Goal: Information Seeking & Learning: Find specific page/section

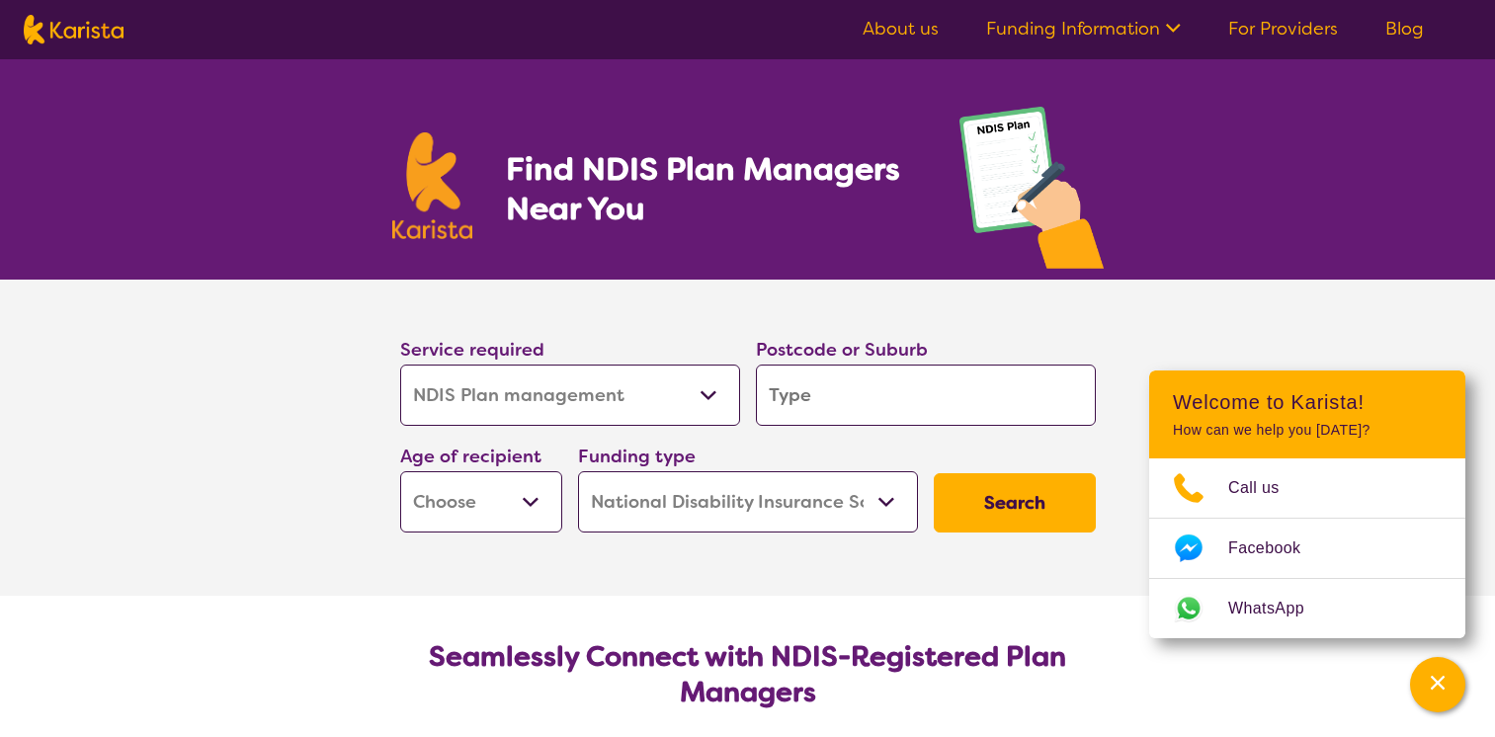
select select "NDIS Plan management"
select select "NDIS"
select select "NDIS Plan management"
select select "NDIS"
type input "7"
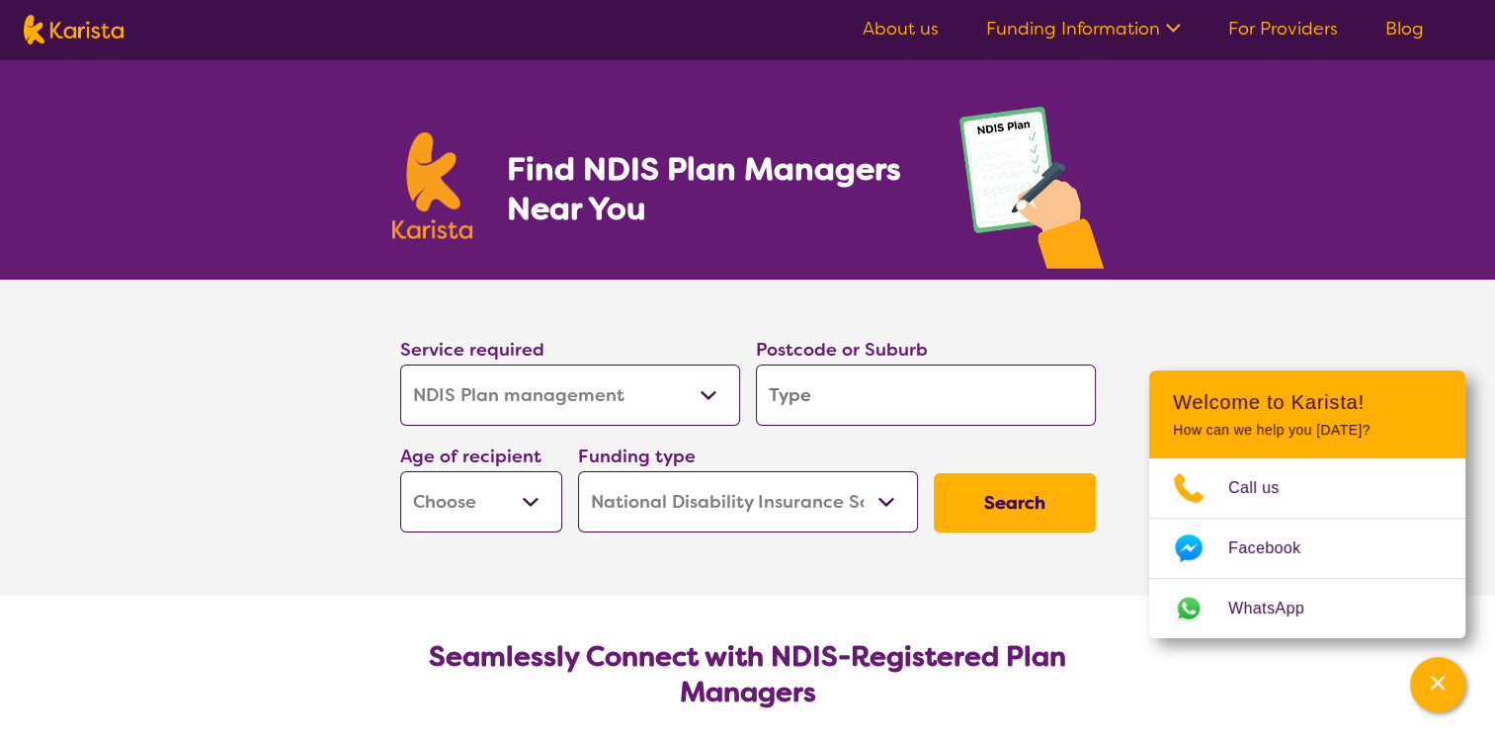
type input "7"
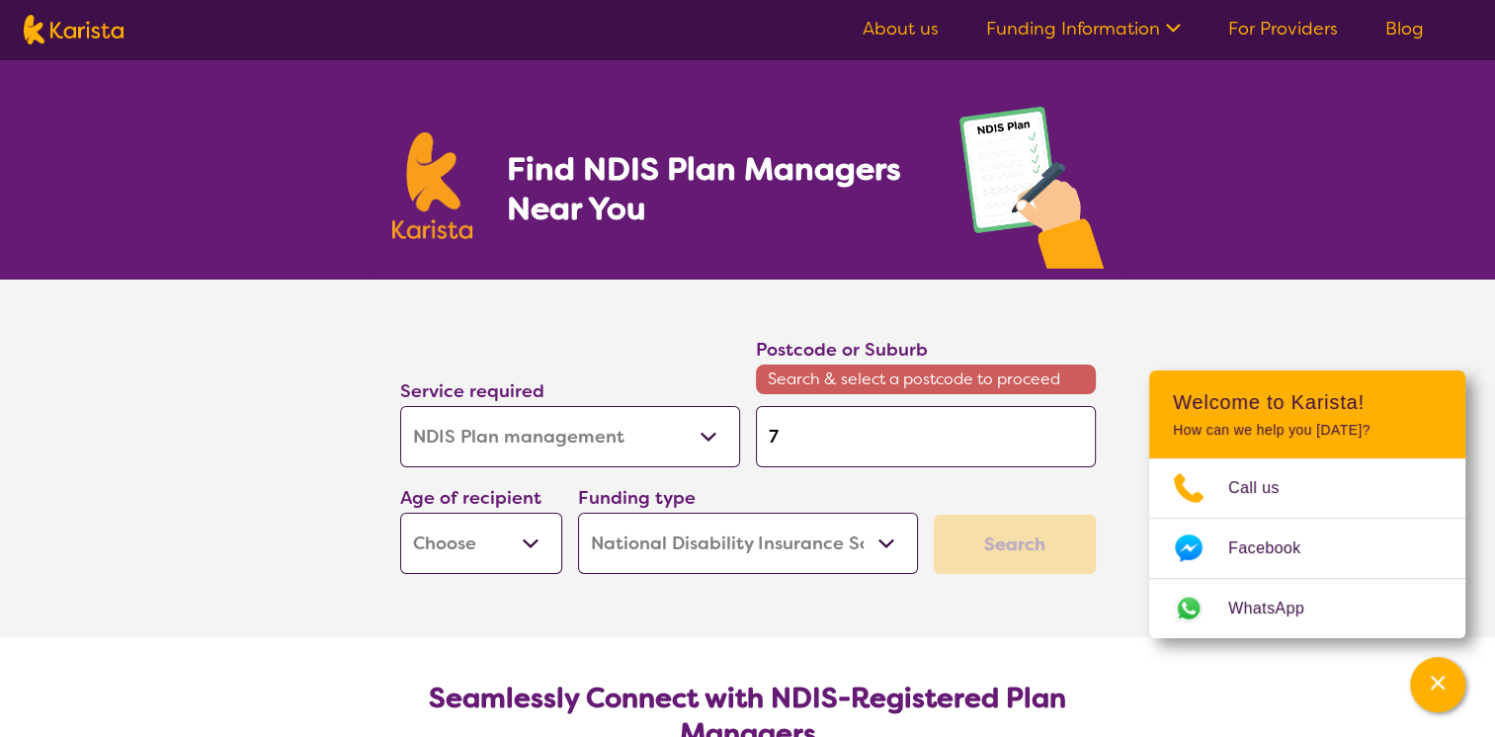
type input "70"
type input "700"
type input "7000"
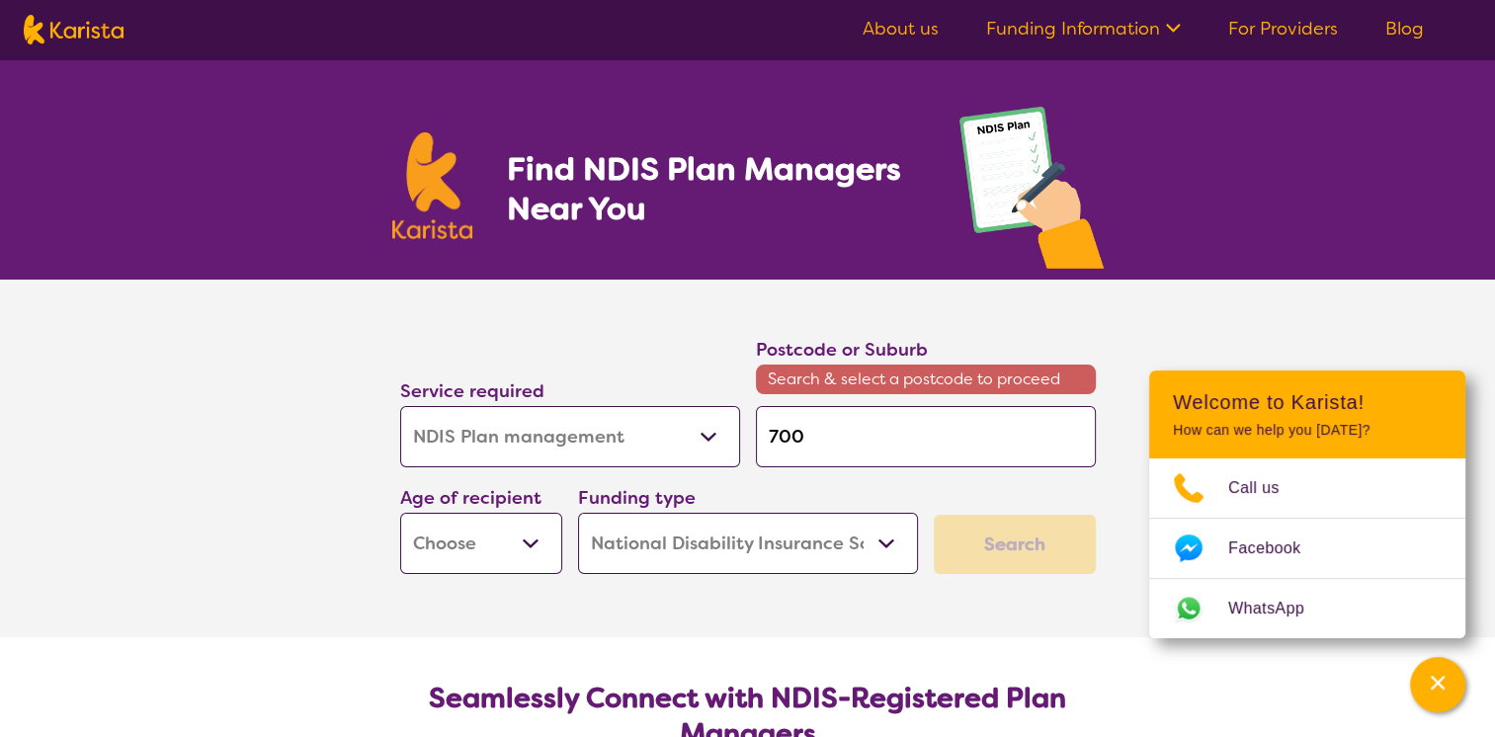
type input "7000"
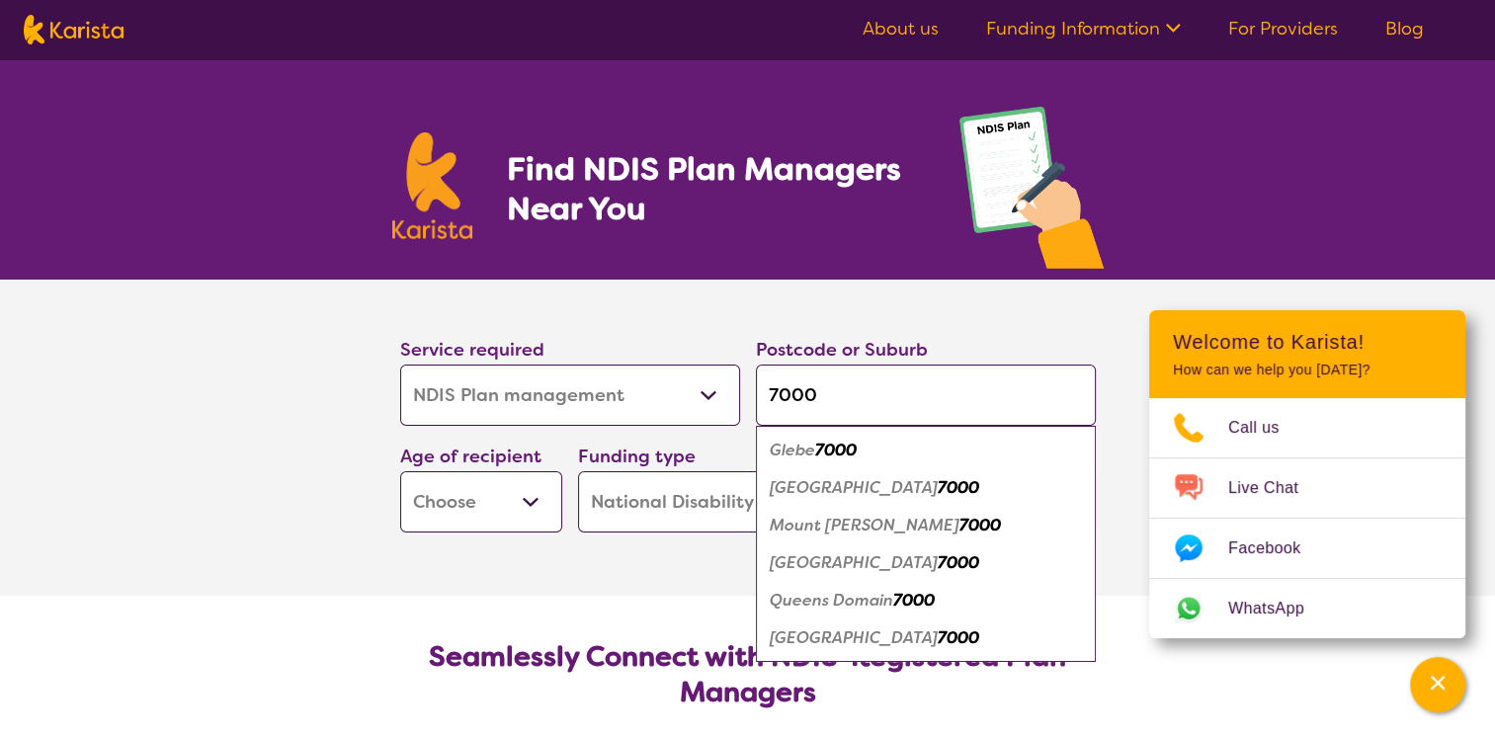
type input "7000"
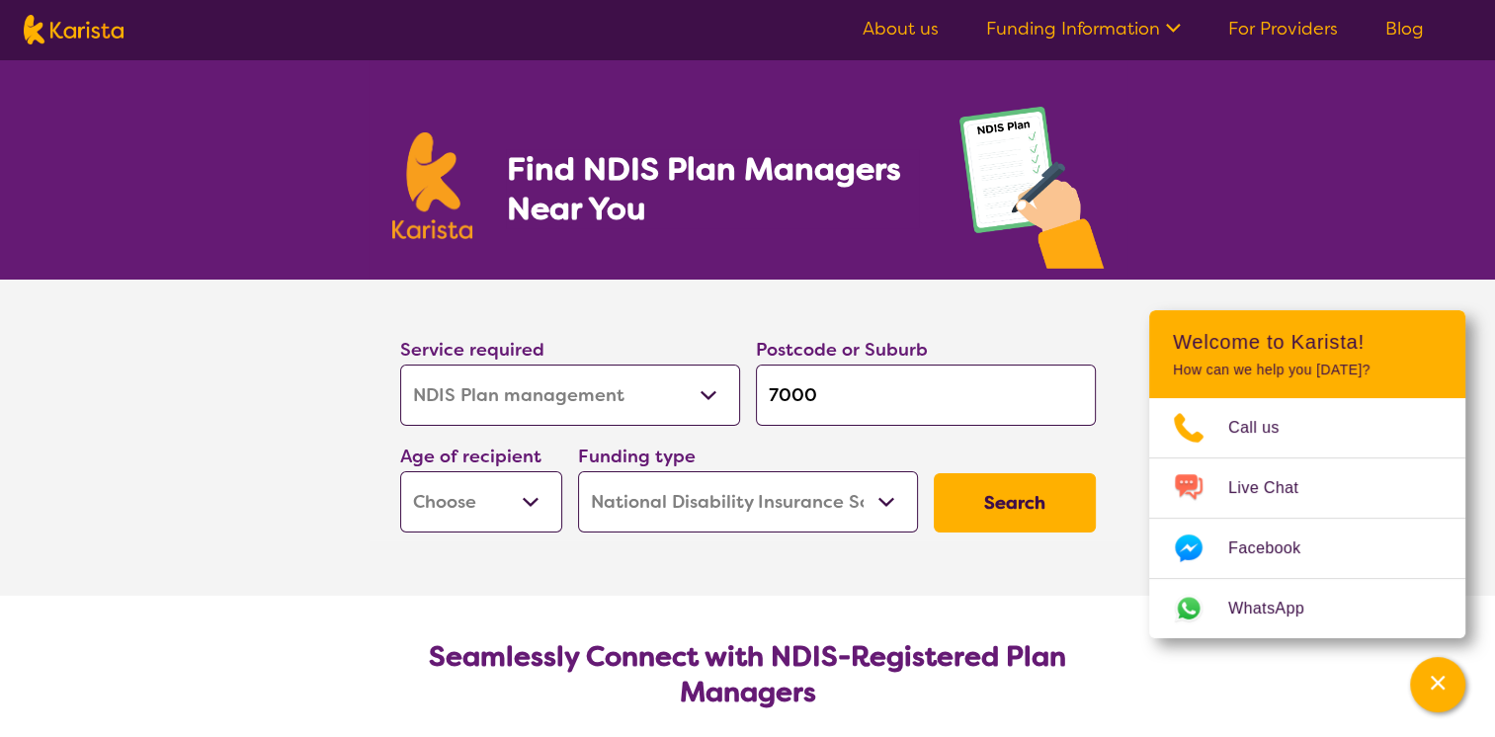
click at [514, 512] on select "Early Childhood - 0 to 9 Child - 10 to 11 Adolescent - 12 to 17 Adult - 18 to 6…" at bounding box center [481, 501] width 162 height 61
select select "AG"
click at [400, 471] on select "Early Childhood - 0 to 9 Child - 10 to 11 Adolescent - 12 to 17 Adult - 18 to 6…" at bounding box center [481, 501] width 162 height 61
select select "AG"
click at [1040, 519] on button "Search" at bounding box center [1015, 502] width 162 height 59
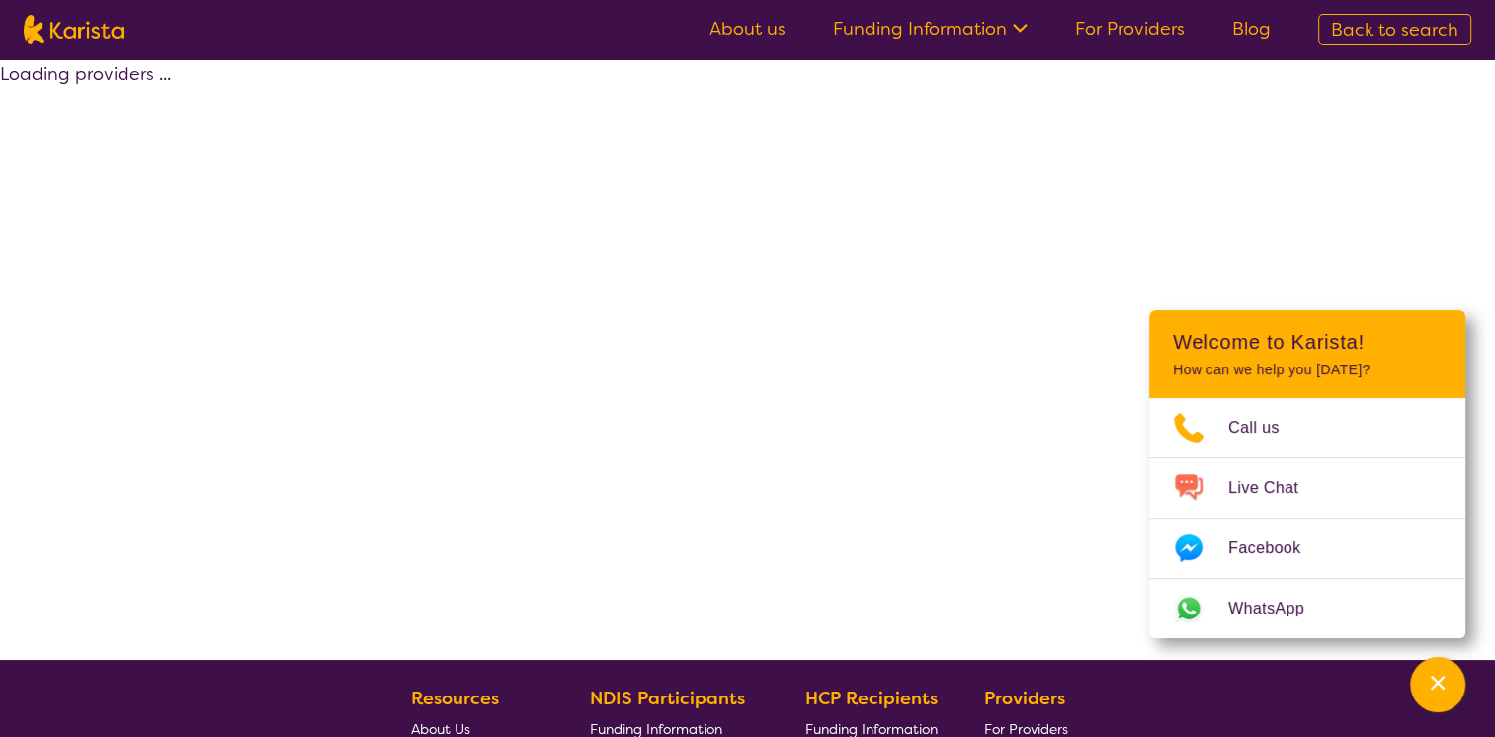
select select "by_score"
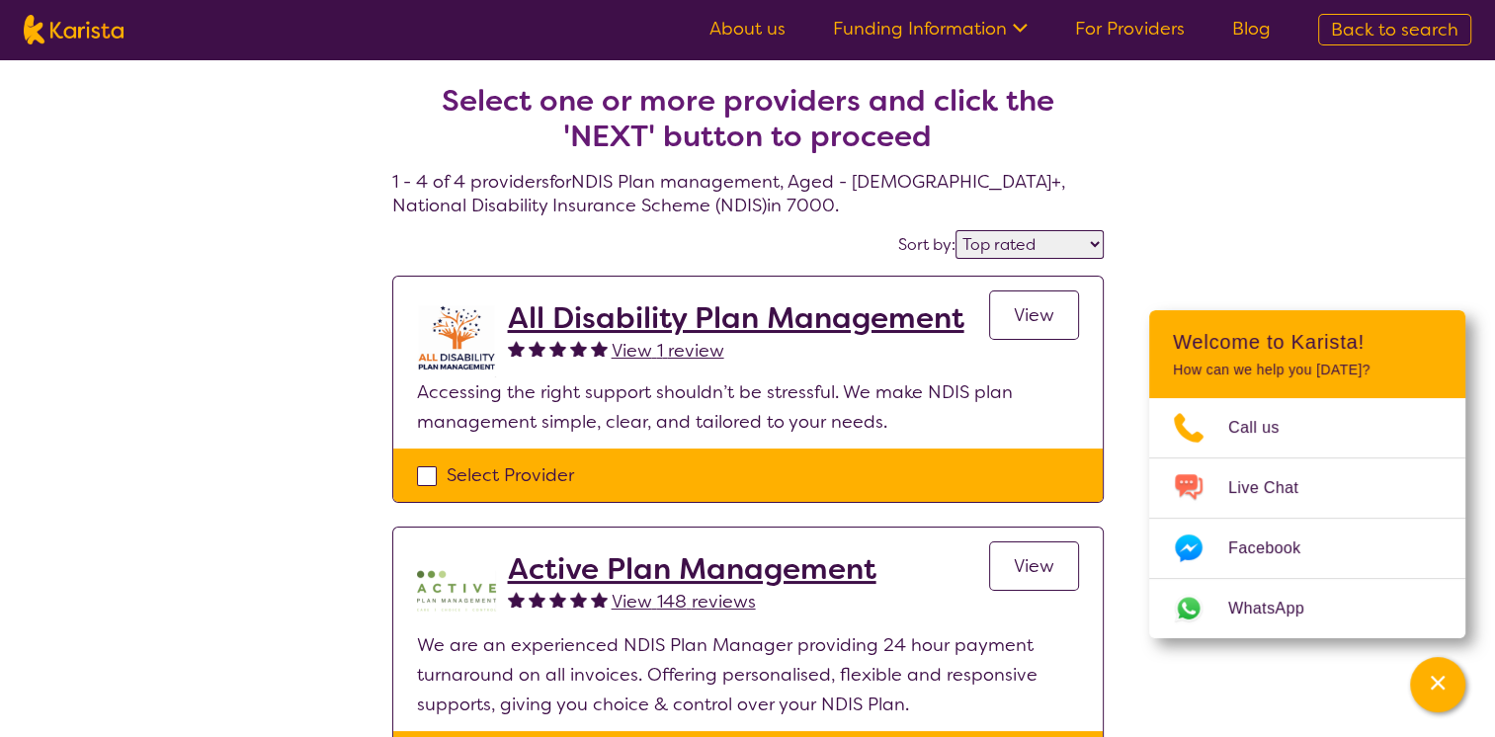
select select "NDIS Plan management"
select select "AG"
select select "NDIS"
select select "NDIS Plan management"
select select "AG"
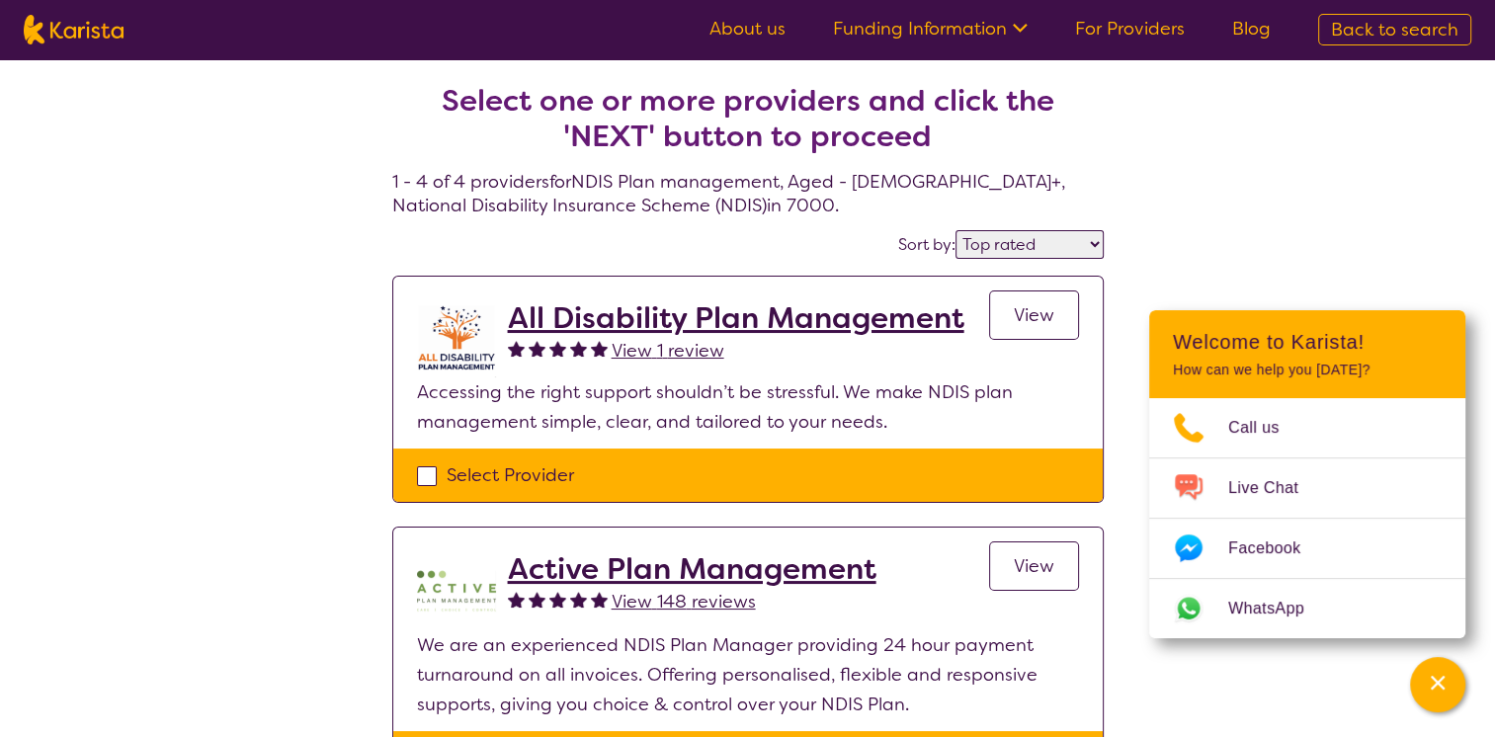
select select "NDIS"
